Goal: Check status: Check status

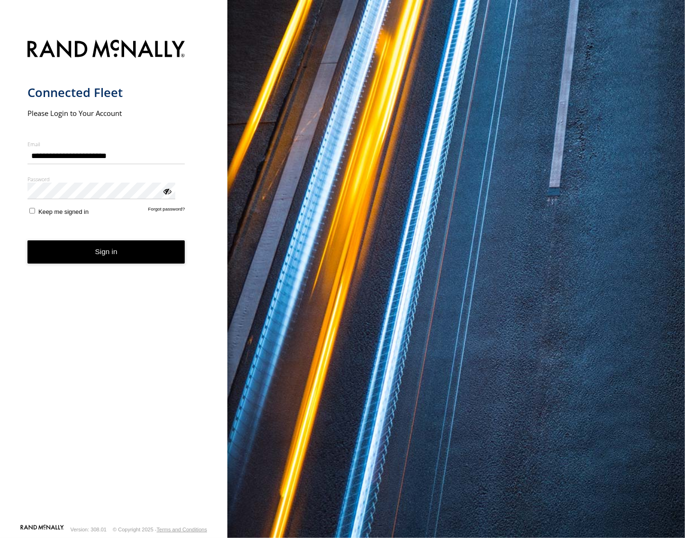
click at [82, 241] on button "Sign in" at bounding box center [106, 252] width 158 height 23
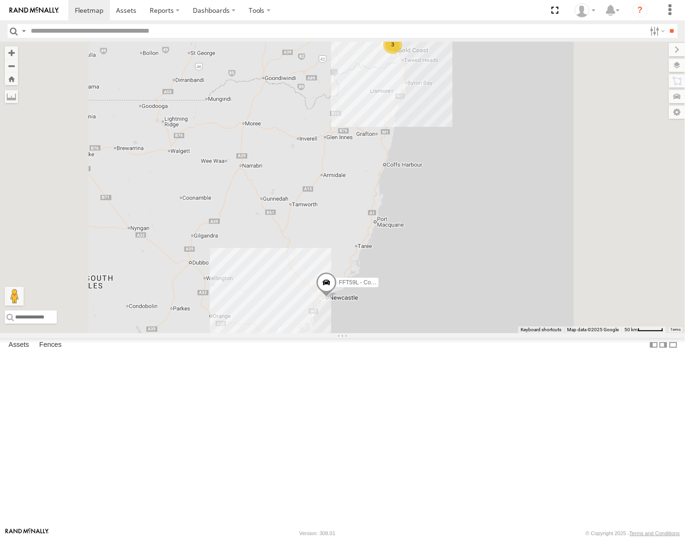
click at [0, 0] on div "[PERSON_NAME] - Yellow [GEOGRAPHIC_DATA] [GEOGRAPHIC_DATA] -27.87033 153.30176 …" at bounding box center [0, 0] width 0 height 0
click at [0, 0] on div "[GEOGRAPHIC_DATA]" at bounding box center [0, 0] width 0 height 0
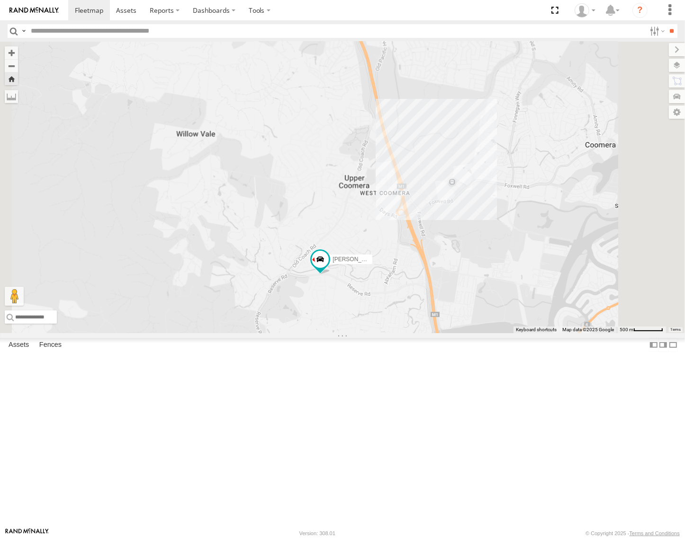
drag, startPoint x: 517, startPoint y: 373, endPoint x: 452, endPoint y: 378, distance: 64.6
click at [452, 333] on div "[PERSON_NAME] - Yellow" at bounding box center [342, 188] width 685 height 292
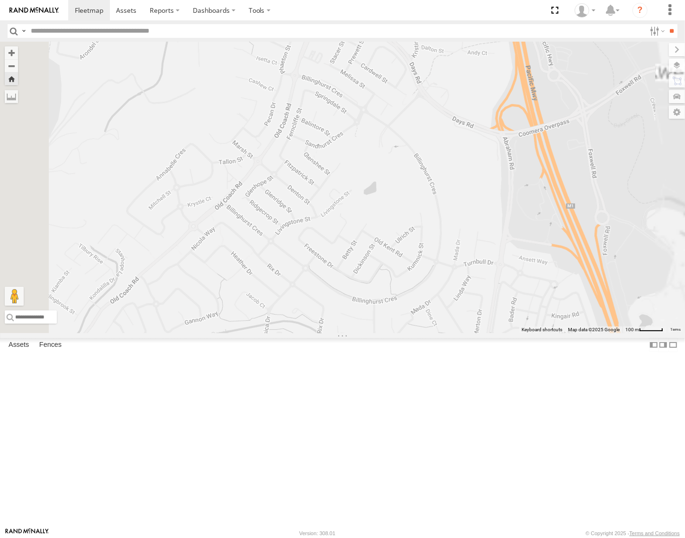
drag, startPoint x: 499, startPoint y: 324, endPoint x: 471, endPoint y: 370, distance: 54.0
click at [471, 333] on div "[PERSON_NAME] - Yellow" at bounding box center [342, 188] width 685 height 292
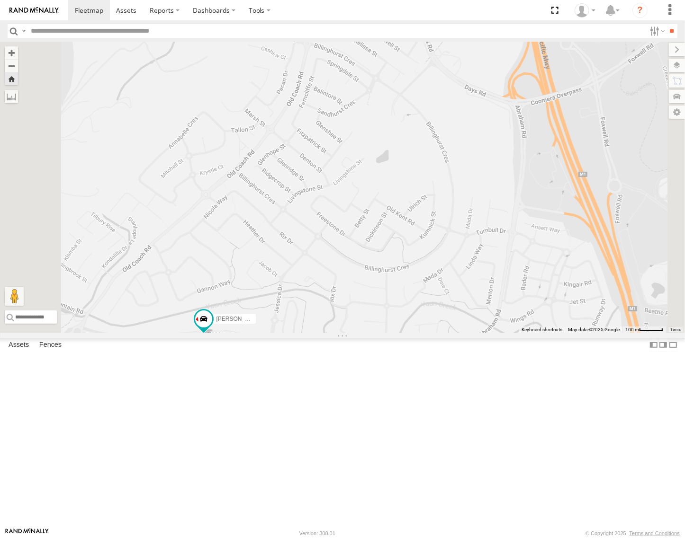
drag, startPoint x: 477, startPoint y: 365, endPoint x: 488, endPoint y: 335, distance: 31.9
click at [488, 333] on div "[PERSON_NAME] - Yellow" at bounding box center [342, 188] width 685 height 292
click at [214, 334] on span at bounding box center [203, 322] width 21 height 26
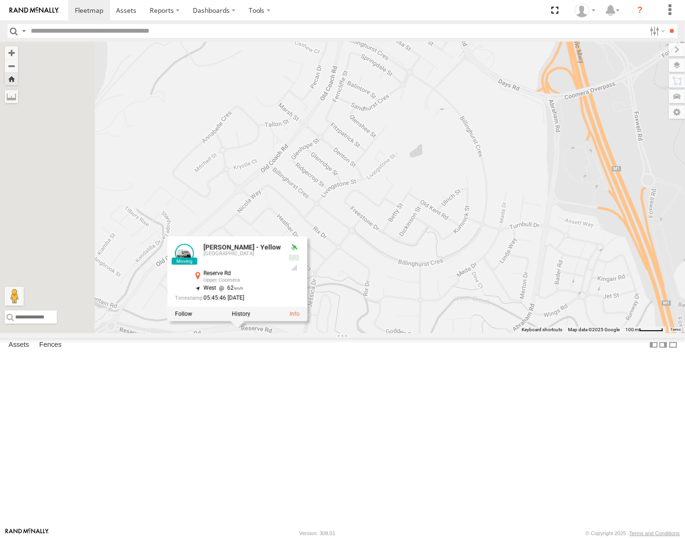
drag, startPoint x: 319, startPoint y: 470, endPoint x: 354, endPoint y: 464, distance: 35.5
click at [354, 333] on div "[PERSON_NAME] - Yellow [PERSON_NAME] - Yellow [GEOGRAPHIC_DATA] [GEOGRAPHIC_DAT…" at bounding box center [342, 188] width 685 height 292
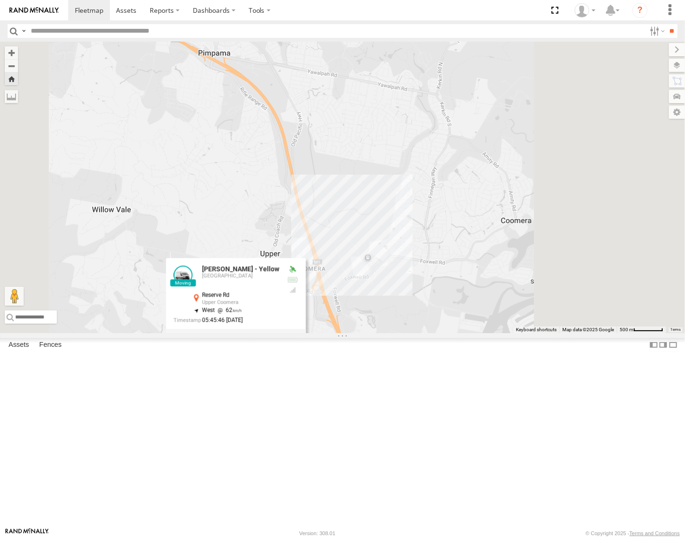
click at [191, 340] on label at bounding box center [182, 336] width 17 height 7
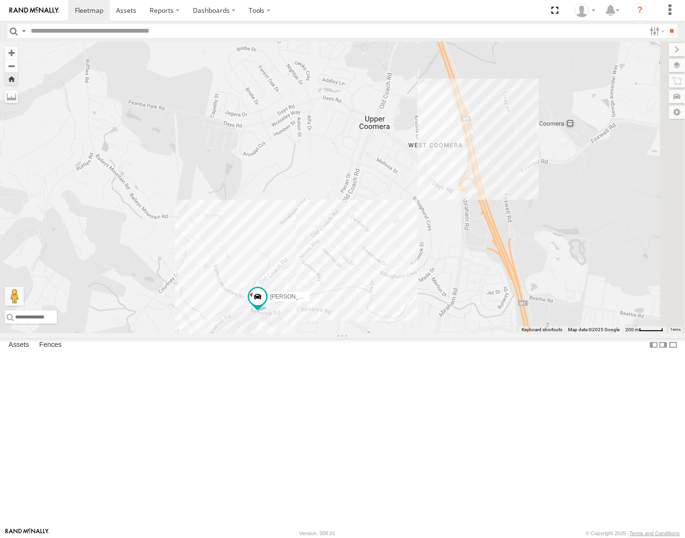
drag, startPoint x: 603, startPoint y: 304, endPoint x: 566, endPoint y: 323, distance: 41.1
click at [566, 323] on div "[PERSON_NAME] - Yellow" at bounding box center [342, 188] width 685 height 292
